Goal: Transaction & Acquisition: Download file/media

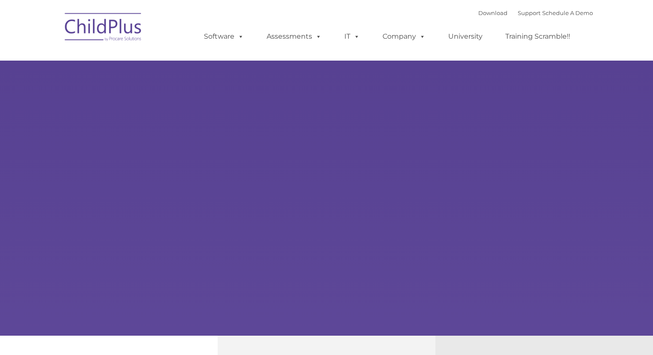
type input ""
select select "MEDIUM"
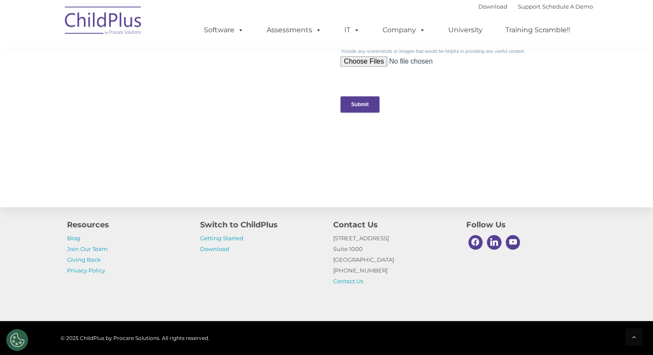
scroll to position [922, 0]
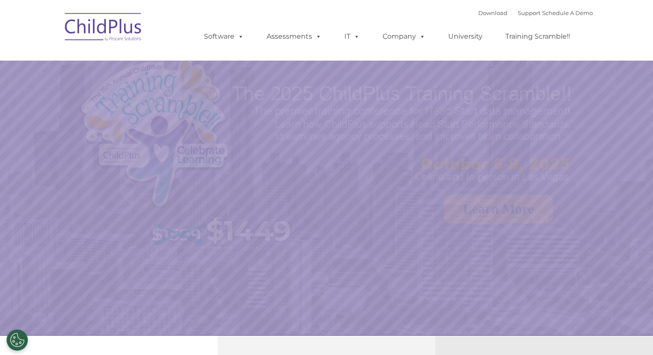
select select "MEDIUM"
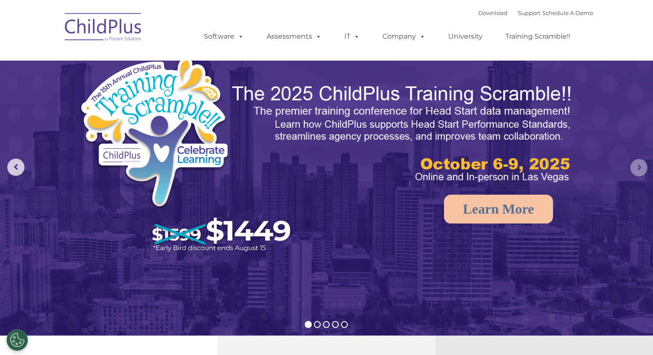
click at [641, 163] on rs-arrow at bounding box center [638, 167] width 17 height 17
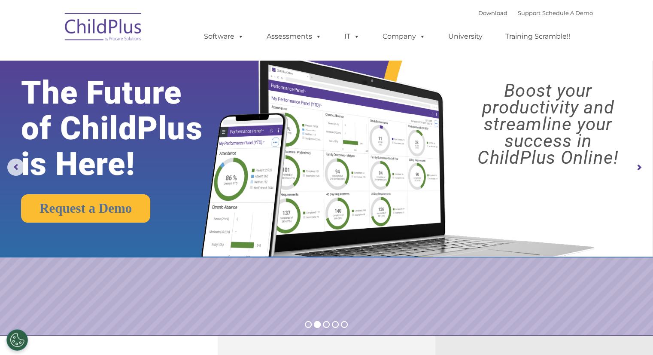
click at [638, 168] on rs-arrow at bounding box center [638, 167] width 17 height 17
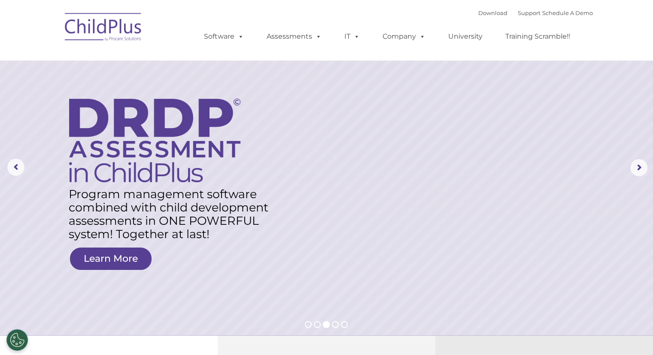
click at [630, 176] on rs-layer at bounding box center [326, 167] width 653 height 335
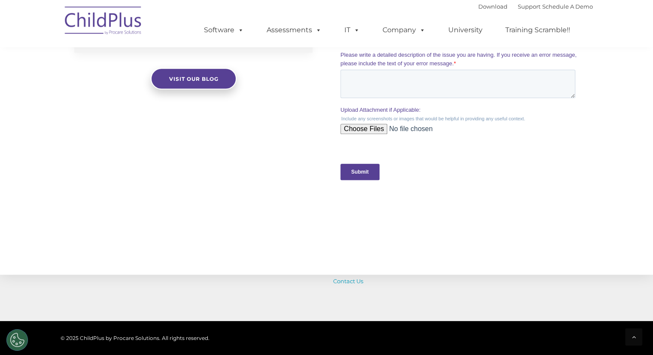
scroll to position [922, 0]
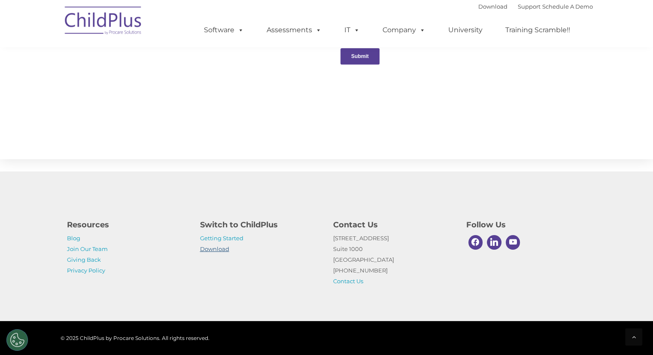
drag, startPoint x: 211, startPoint y: 248, endPoint x: 216, endPoint y: 248, distance: 4.7
click at [211, 248] on link "Download" at bounding box center [214, 248] width 29 height 7
